Goal: Information Seeking & Learning: Learn about a topic

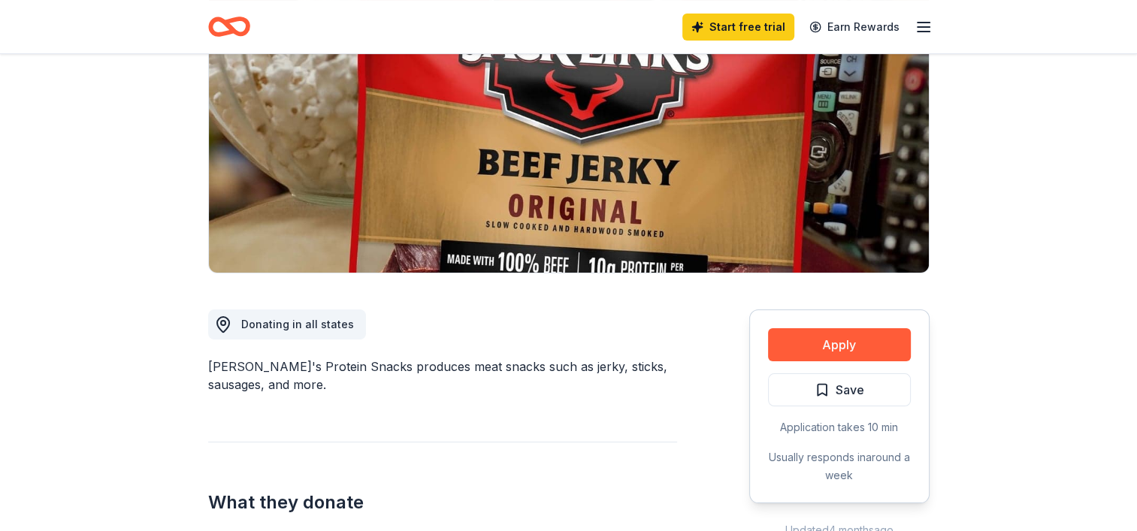
scroll to position [183, 0]
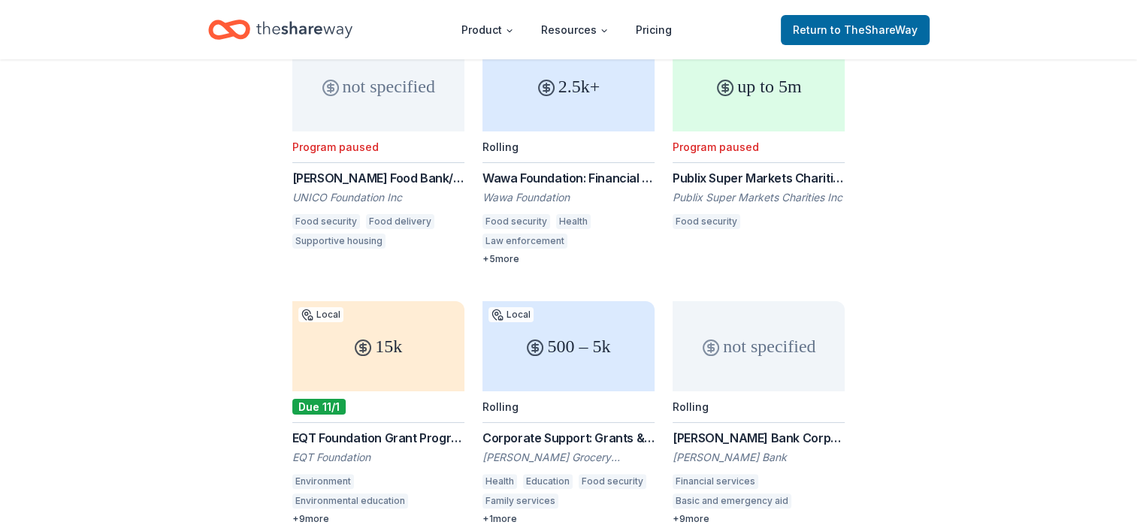
scroll to position [289, 0]
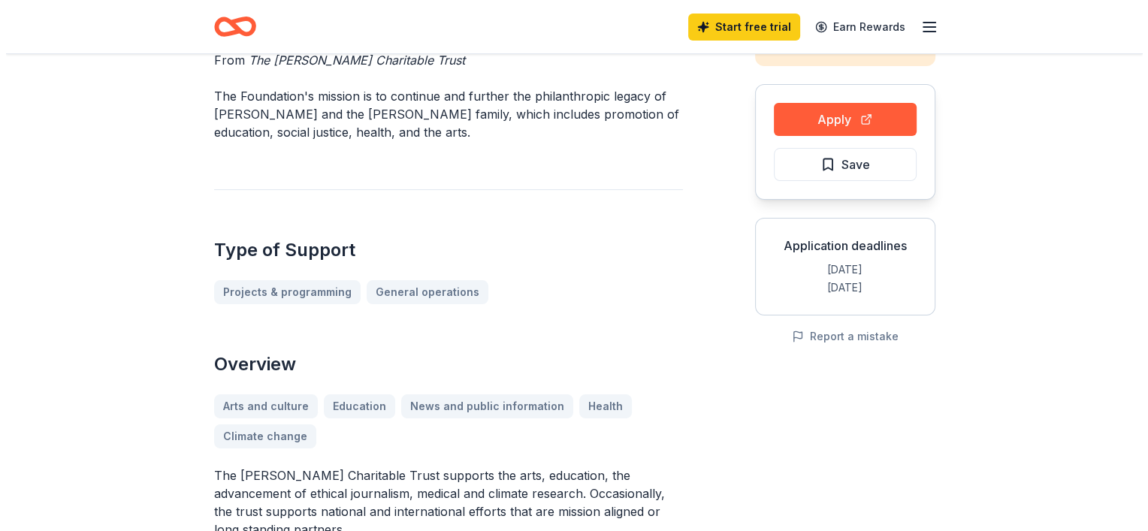
scroll to position [120, 0]
